Goal: Navigation & Orientation: Find specific page/section

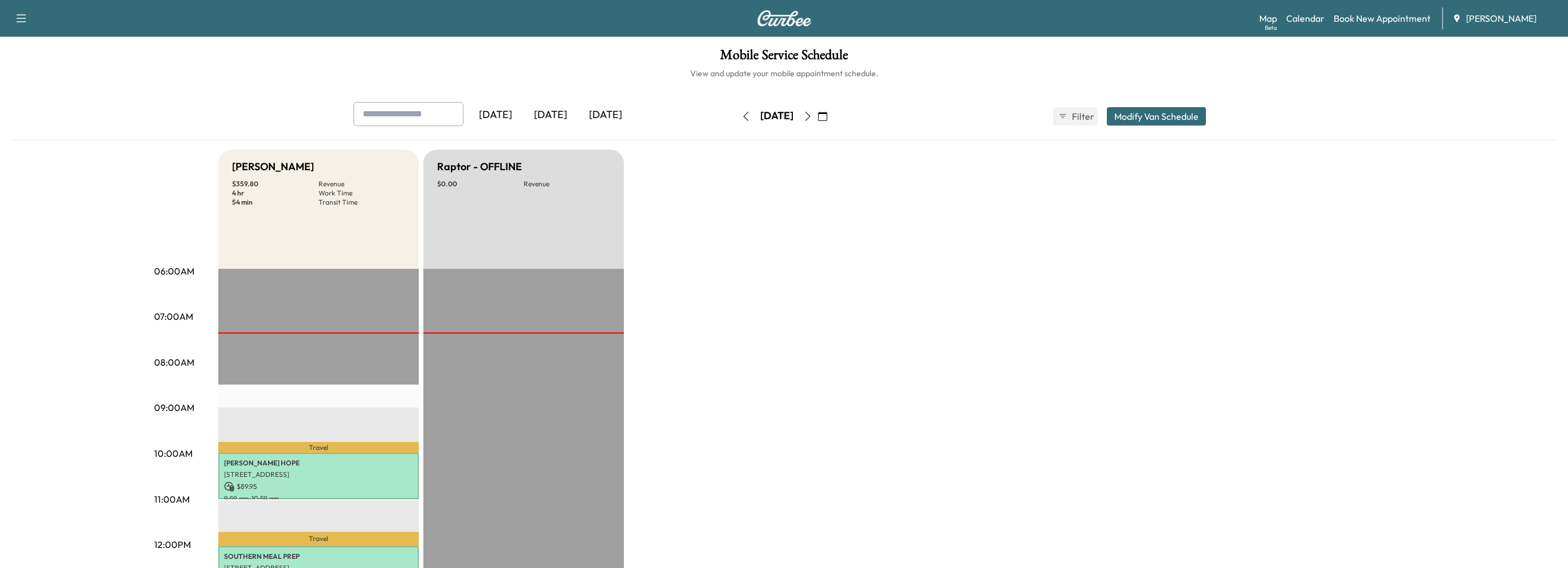
scroll to position [287, 0]
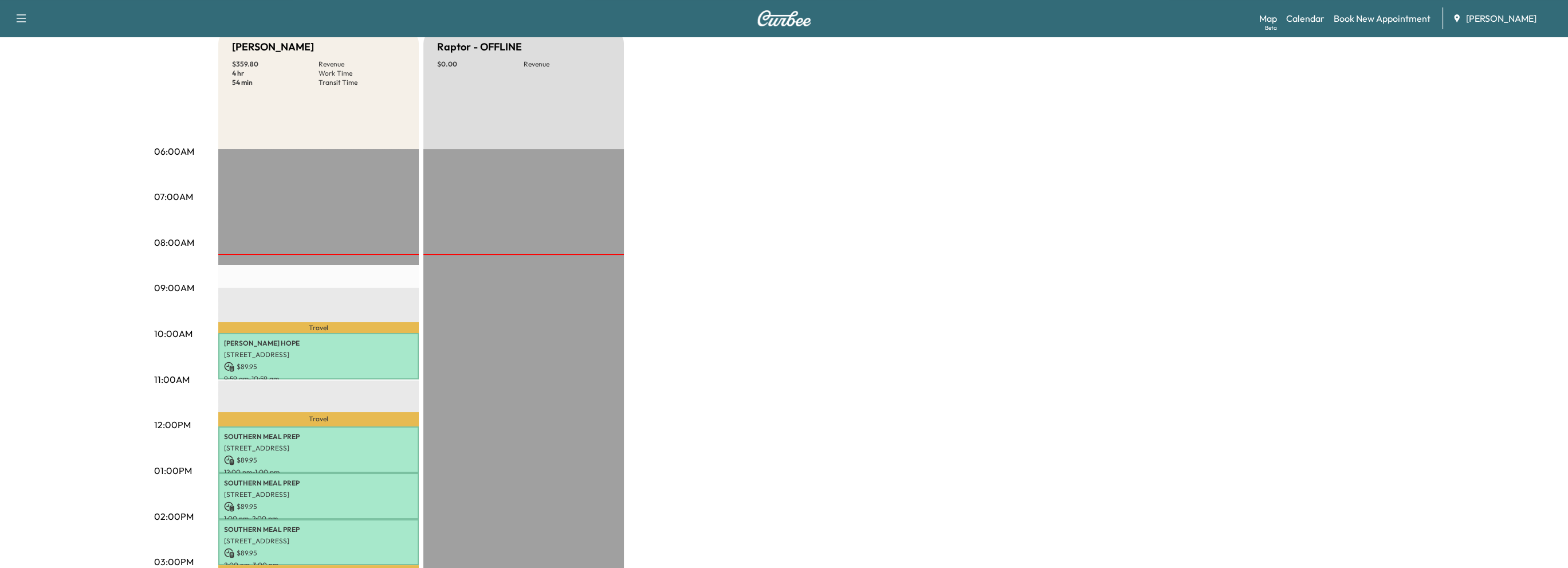
scroll to position [57, 0]
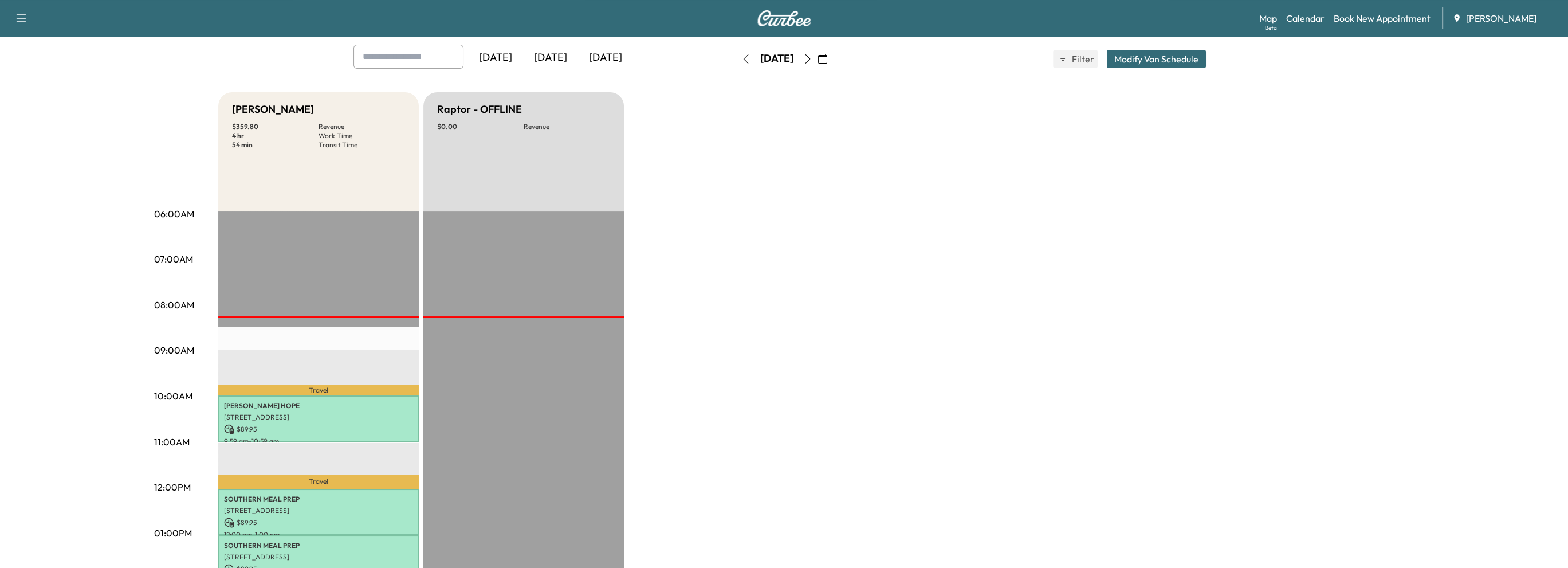
click at [812, 59] on icon "button" at bounding box center [807, 59] width 9 height 9
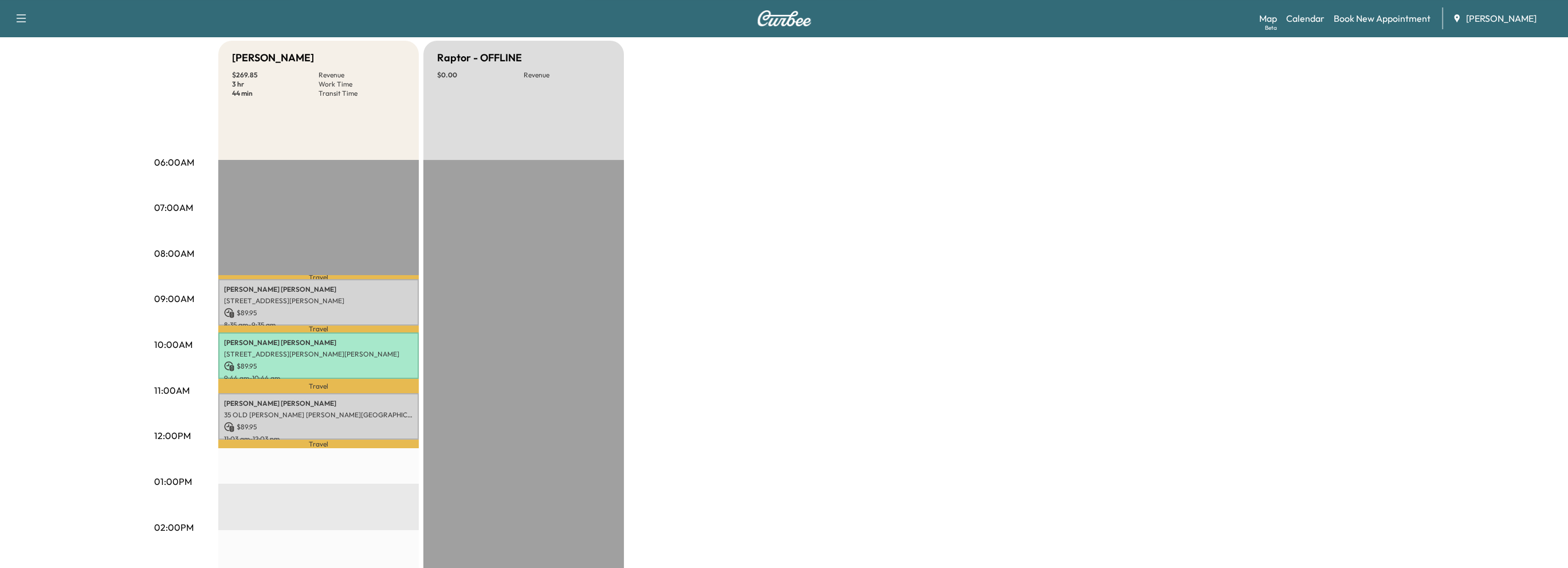
scroll to position [114, 0]
